Goal: Task Accomplishment & Management: Manage account settings

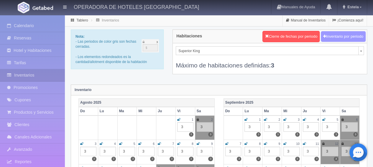
click at [346, 33] on button "Inventario por periodo" at bounding box center [343, 36] width 45 height 11
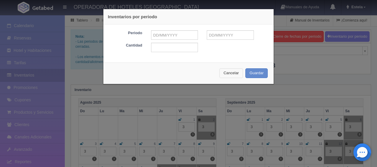
click at [229, 74] on button "Cancelar" at bounding box center [232, 73] width 24 height 10
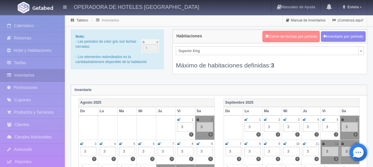
click at [283, 38] on button "Cierre de fechas por periodo" at bounding box center [290, 36] width 57 height 11
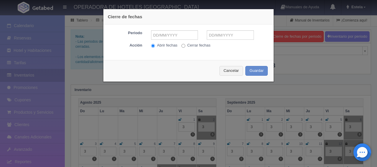
click at [182, 46] on input "Cerrar fechas" at bounding box center [184, 46] width 4 height 4
radio input "true"
click at [172, 36] on input "text" at bounding box center [174, 34] width 47 height 9
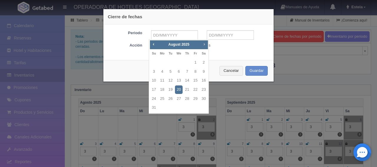
click at [204, 43] on span "Next" at bounding box center [204, 44] width 5 height 5
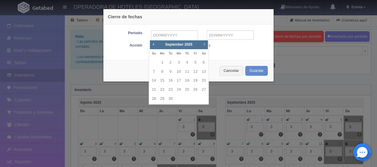
click at [204, 43] on span "Next" at bounding box center [204, 44] width 5 height 5
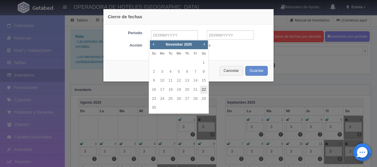
click at [202, 88] on link "22" at bounding box center [204, 89] width 8 height 9
type input "[DATE]"
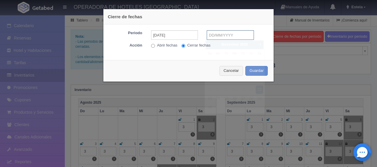
click at [224, 34] on input "text" at bounding box center [230, 34] width 47 height 9
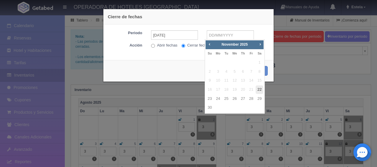
click at [258, 90] on link "22" at bounding box center [260, 89] width 8 height 9
type input "[DATE]"
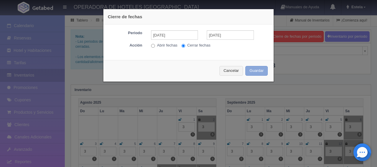
click at [251, 67] on button "Guardar" at bounding box center [257, 71] width 22 height 10
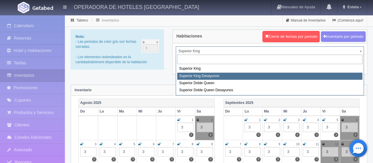
select select "2000"
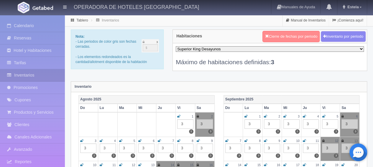
click at [284, 38] on button "Cierre de fechas por periodo" at bounding box center [290, 36] width 57 height 11
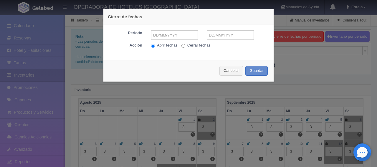
click at [182, 45] on input "Cerrar fechas" at bounding box center [184, 46] width 4 height 4
radio input "true"
click at [178, 36] on input "text" at bounding box center [174, 34] width 47 height 9
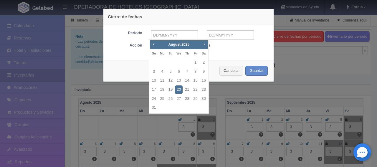
click at [203, 44] on span "Next" at bounding box center [204, 44] width 5 height 5
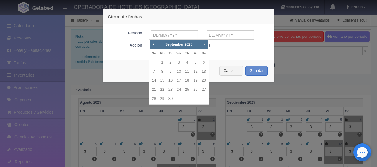
click at [203, 44] on span "Next" at bounding box center [204, 44] width 5 height 5
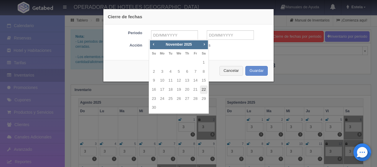
click at [204, 89] on link "22" at bounding box center [204, 89] width 8 height 9
type input "[DATE]"
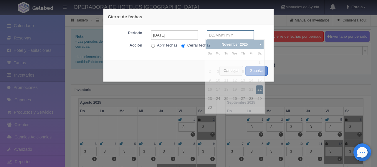
click at [219, 34] on input "text" at bounding box center [230, 34] width 47 height 9
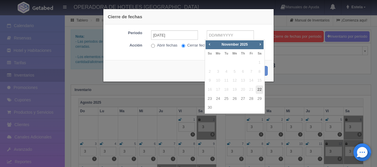
click at [259, 91] on link "22" at bounding box center [260, 89] width 8 height 9
type input "[DATE]"
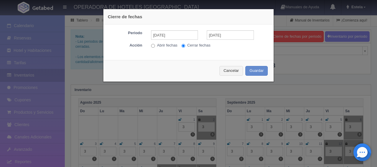
click at [249, 64] on div "Cancelar Guardar" at bounding box center [188, 71] width 170 height 22
click at [251, 77] on div "Cancelar Guardar" at bounding box center [188, 71] width 170 height 22
click at [252, 74] on button "Guardar" at bounding box center [257, 71] width 22 height 10
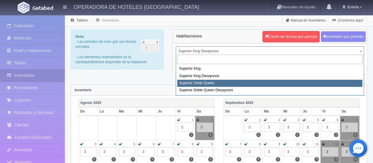
select select "2001"
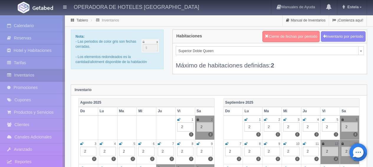
click at [272, 37] on button "Cierre de fechas por periodo" at bounding box center [290, 36] width 57 height 11
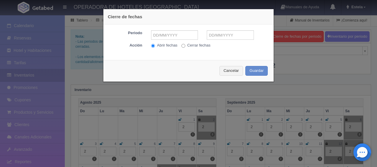
click at [182, 45] on input "Cerrar fechas" at bounding box center [184, 46] width 4 height 4
radio input "true"
click at [170, 34] on input "text" at bounding box center [174, 34] width 47 height 9
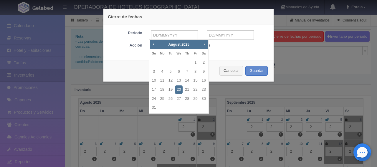
click at [202, 45] on span "Next" at bounding box center [204, 44] width 5 height 5
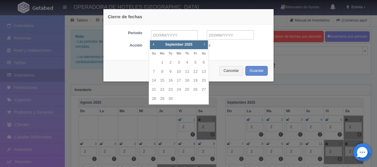
click at [202, 45] on span "Next" at bounding box center [204, 44] width 5 height 5
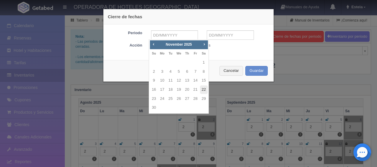
click at [203, 88] on link "22" at bounding box center [204, 89] width 8 height 9
type input "[DATE]"
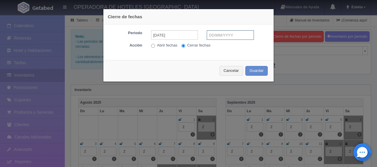
click at [230, 34] on input "text" at bounding box center [230, 34] width 47 height 9
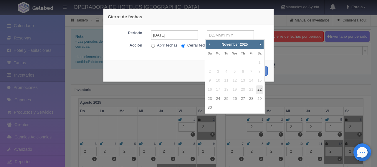
click at [258, 90] on link "22" at bounding box center [260, 89] width 8 height 9
type input "[DATE]"
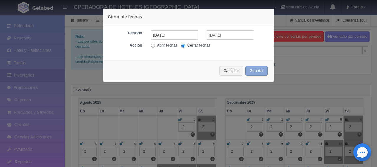
click at [258, 68] on button "Guardar" at bounding box center [257, 71] width 22 height 10
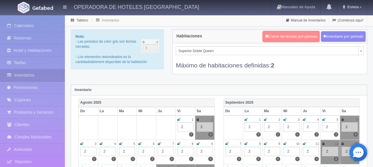
click at [303, 40] on button "Cierre de fechas por periodo" at bounding box center [290, 36] width 57 height 11
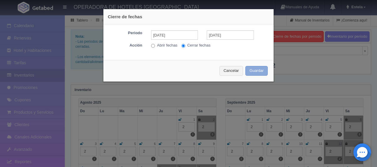
click at [250, 70] on button "Guardar" at bounding box center [257, 71] width 22 height 10
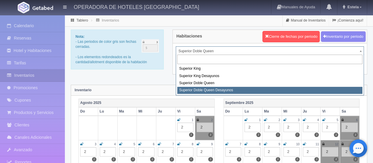
select select "2031"
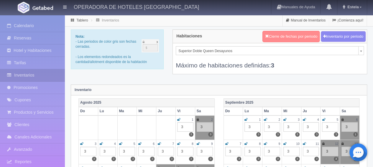
click at [281, 37] on button "Cierre de fechas por periodo" at bounding box center [290, 36] width 57 height 11
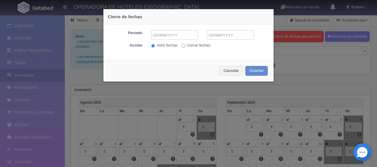
click at [190, 45] on label "Cerrar fechas" at bounding box center [196, 46] width 29 height 6
click at [185, 45] on input "Cerrar fechas" at bounding box center [184, 46] width 4 height 4
radio input "true"
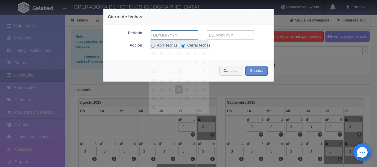
click at [164, 34] on input "text" at bounding box center [174, 34] width 47 height 9
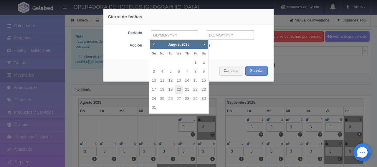
click at [201, 44] on link "Next" at bounding box center [204, 44] width 6 height 6
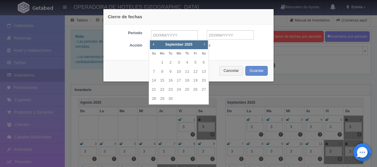
click at [201, 44] on link "Next" at bounding box center [204, 44] width 6 height 6
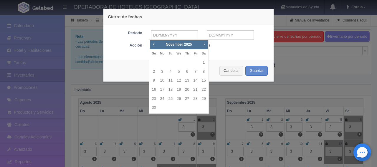
click at [201, 44] on link "Next" at bounding box center [204, 44] width 6 height 6
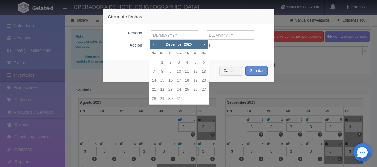
click at [153, 45] on span "Prev" at bounding box center [153, 44] width 5 height 5
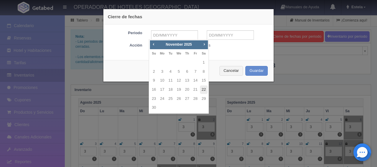
click at [205, 89] on link "22" at bounding box center [204, 89] width 8 height 9
type input "[DATE]"
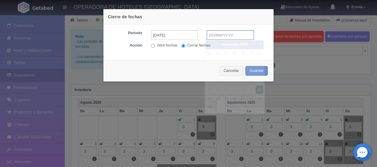
click at [220, 37] on input "text" at bounding box center [230, 34] width 47 height 9
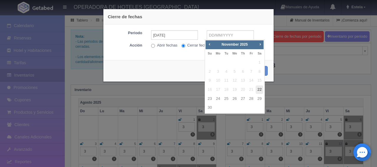
click at [258, 89] on link "22" at bounding box center [260, 89] width 8 height 9
type input "[DATE]"
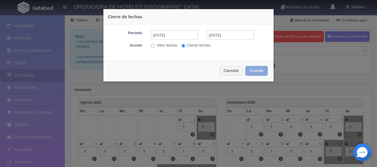
click at [251, 70] on button "Guardar" at bounding box center [257, 71] width 22 height 10
